Goal: Obtain resource: Obtain resource

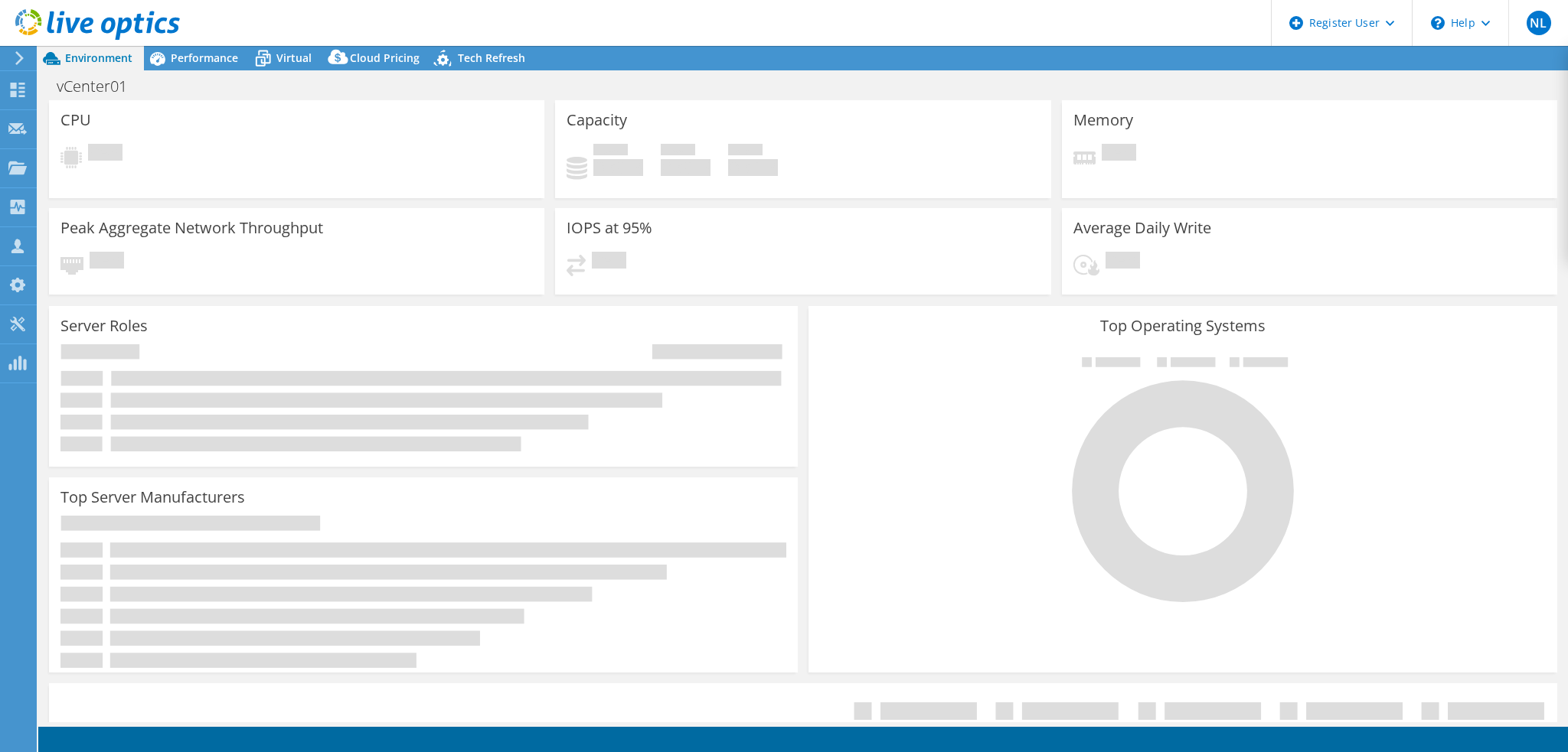
select select "USD"
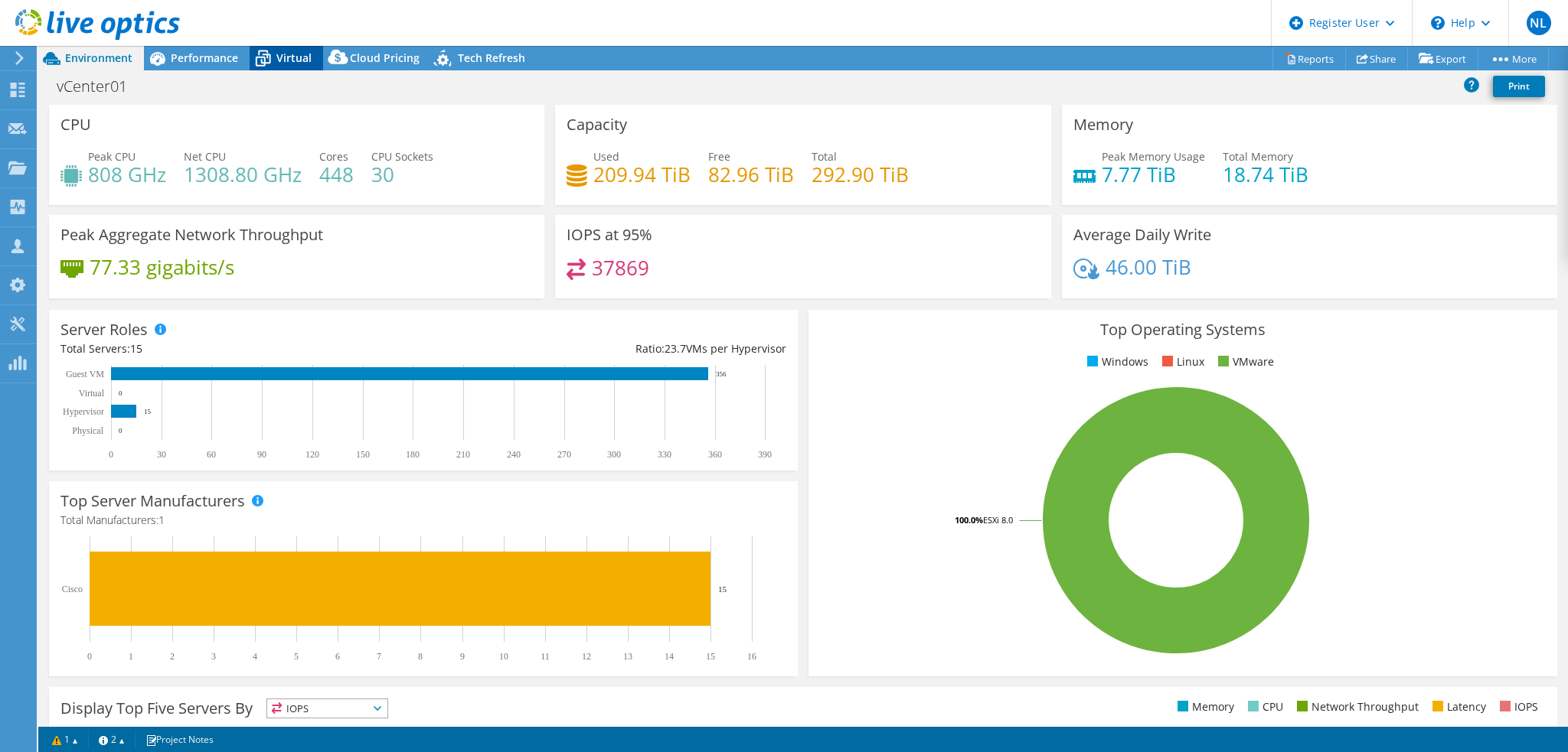
click at [278, 56] on span "Virtual" at bounding box center [294, 58] width 35 height 15
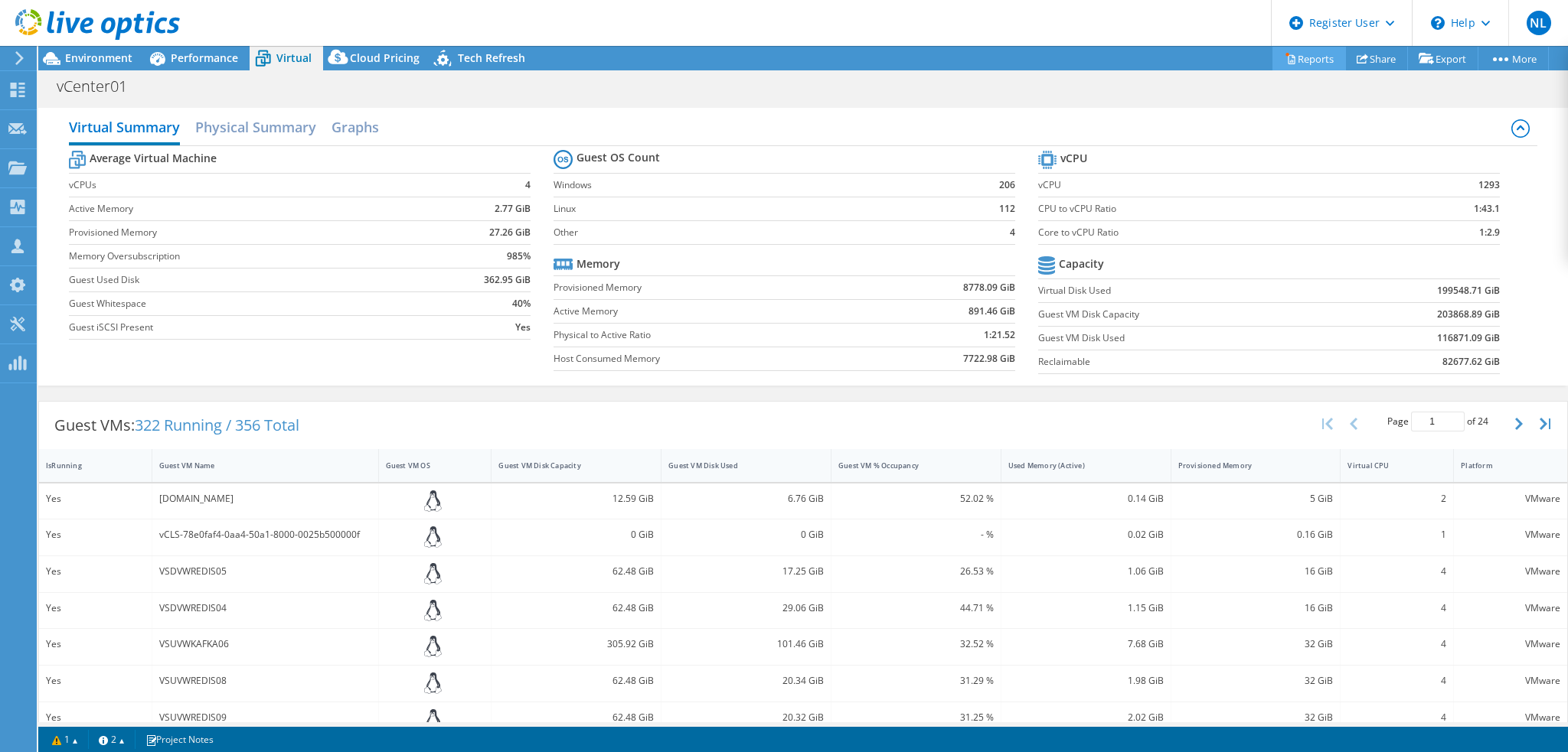
click at [1319, 54] on link "Reports" at bounding box center [1309, 58] width 74 height 24
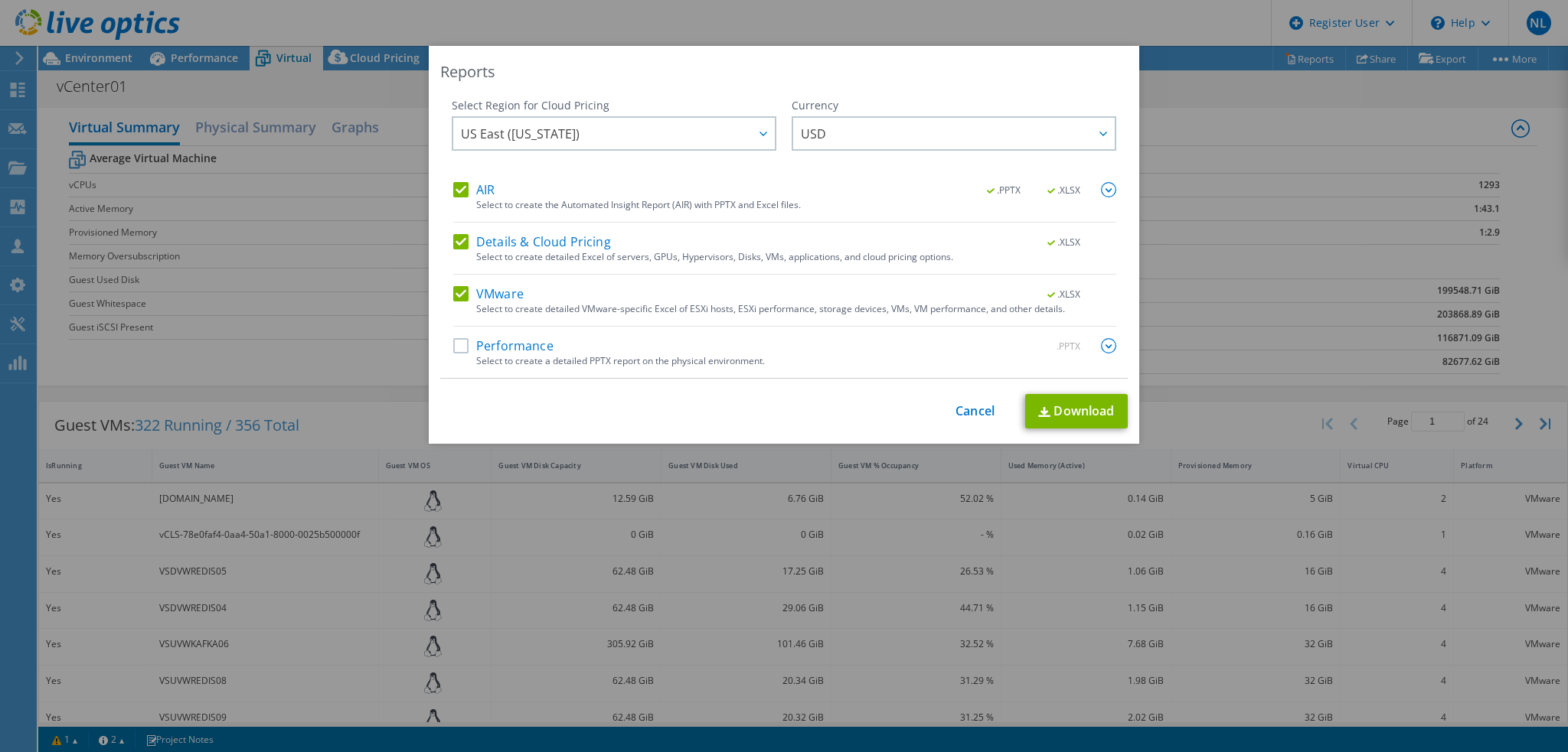
click at [481, 200] on div "Select to create the Automated Insight Report (AIR) with PPTX and Excel files." at bounding box center [796, 205] width 640 height 11
click at [459, 191] on label "AIR" at bounding box center [474, 189] width 42 height 15
click at [0, 0] on input "AIR" at bounding box center [0, 0] width 0 height 0
click at [456, 237] on label "Details & Cloud Pricing" at bounding box center [532, 242] width 158 height 15
click at [0, 0] on input "Details & Cloud Pricing" at bounding box center [0, 0] width 0 height 0
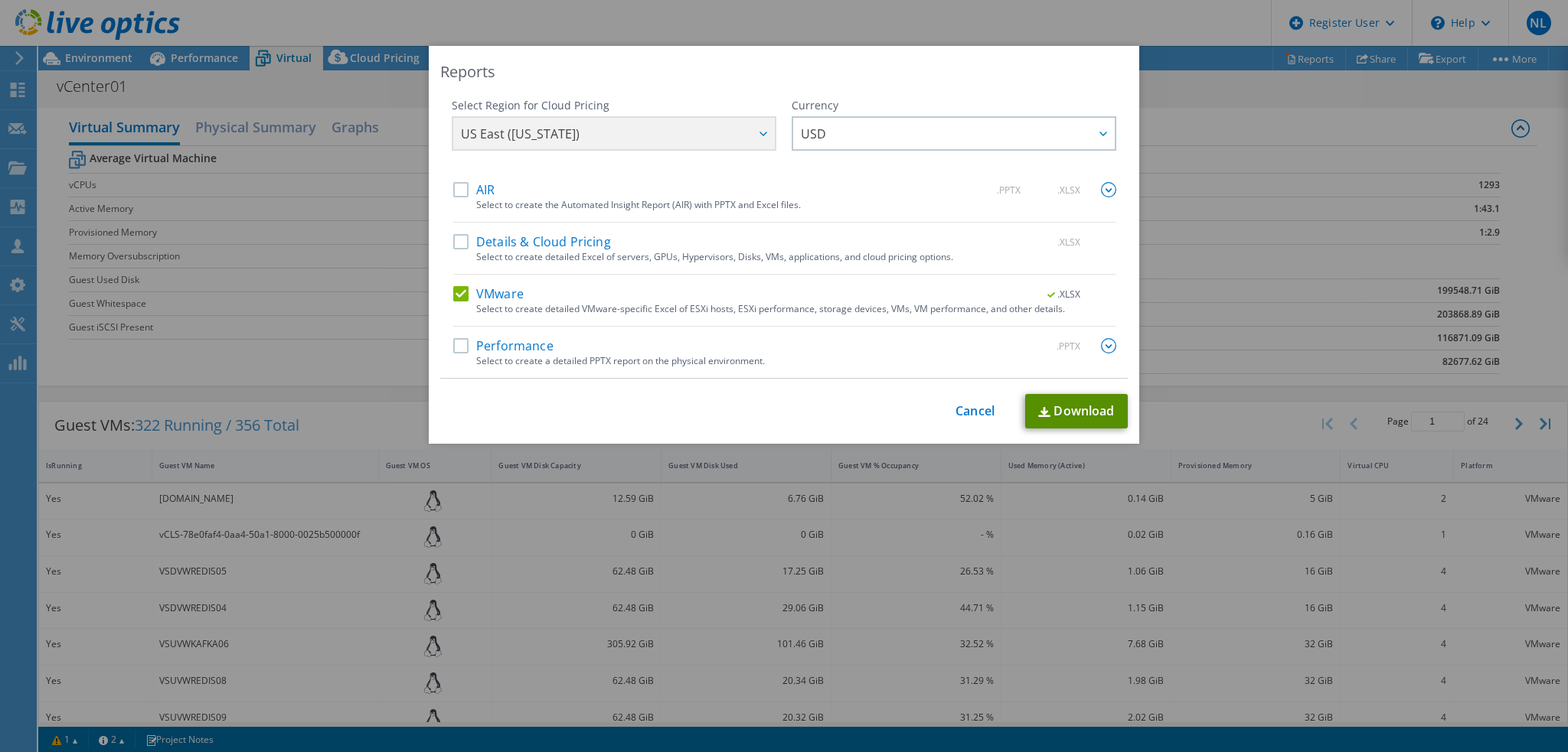
click at [1079, 419] on link "Download" at bounding box center [1076, 411] width 103 height 34
click at [983, 408] on link "Cancel" at bounding box center [975, 412] width 39 height 15
